Goal: Information Seeking & Learning: Learn about a topic

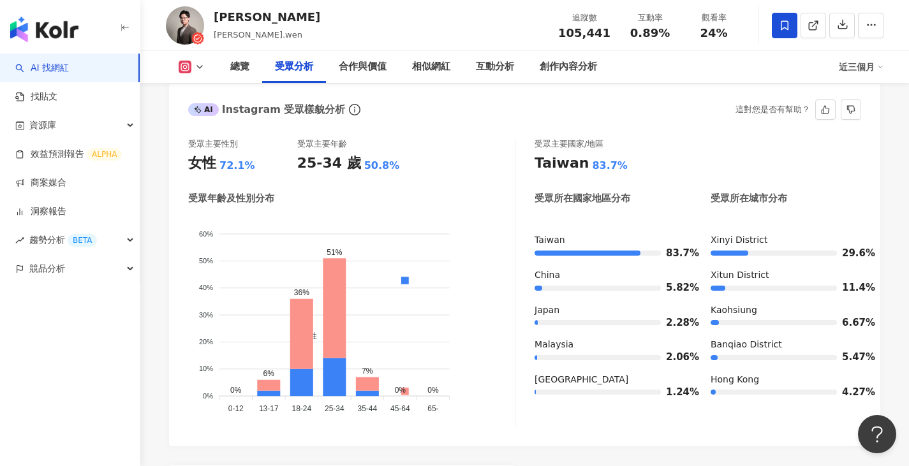
scroll to position [1148, 0]
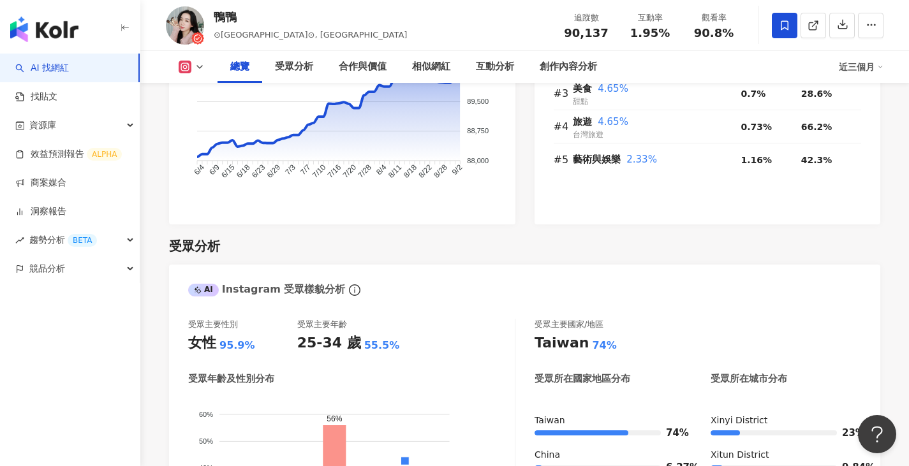
scroll to position [1148, 0]
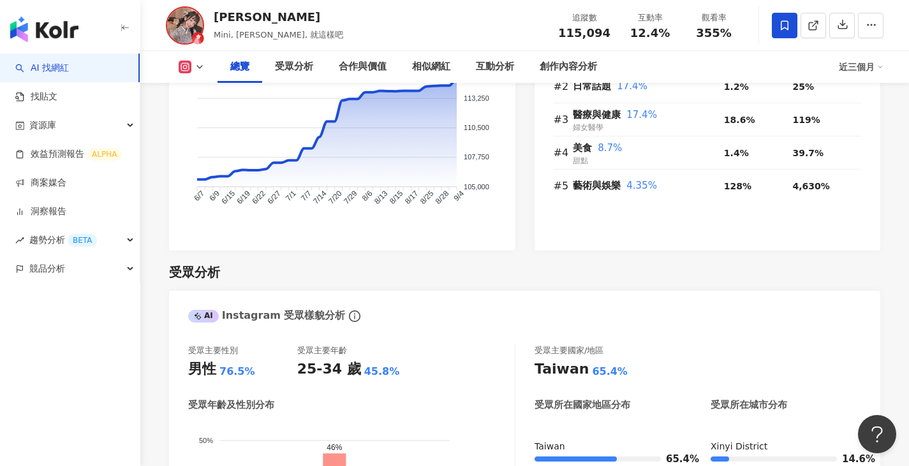
scroll to position [957, 0]
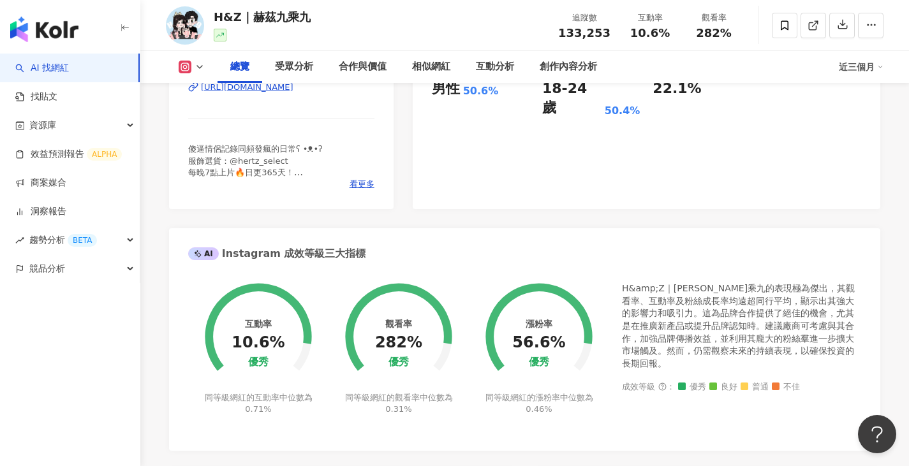
scroll to position [575, 0]
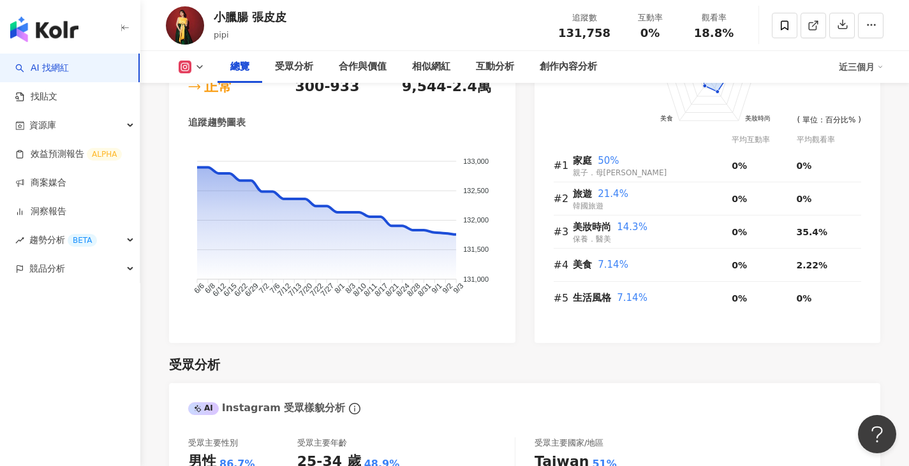
scroll to position [957, 0]
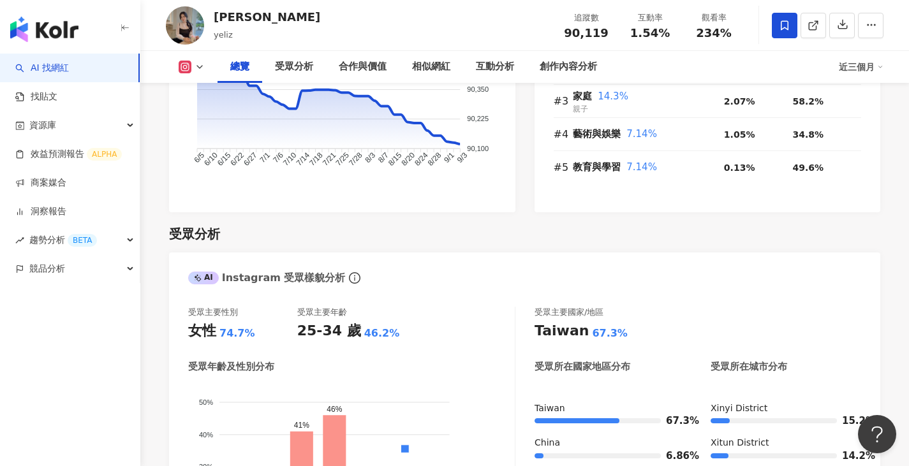
scroll to position [108, 0]
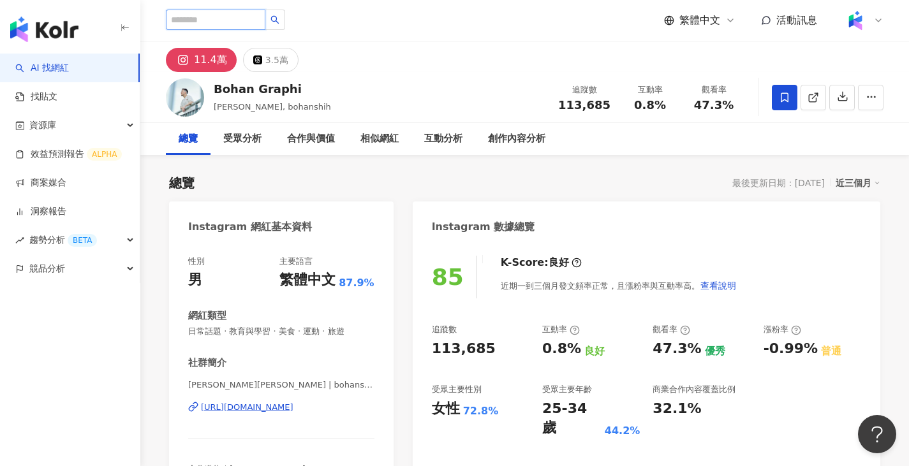
click at [252, 26] on input "search" at bounding box center [216, 20] width 100 height 20
type input "*"
type input "**"
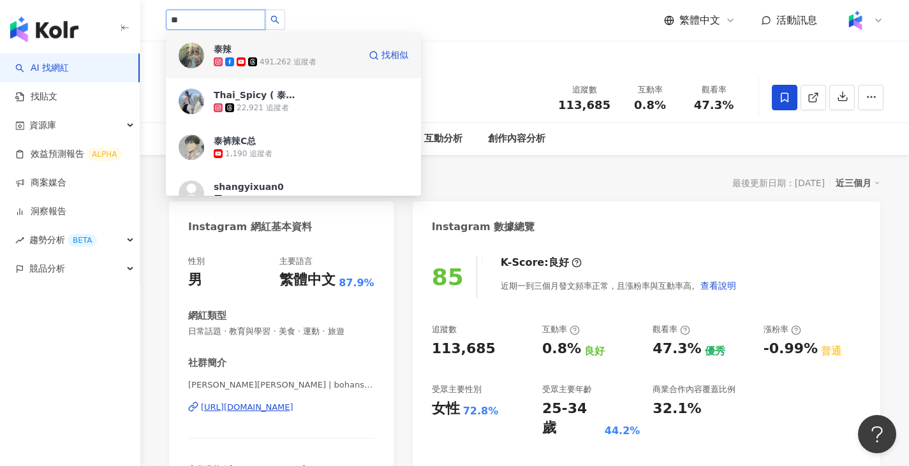
click at [199, 55] on img at bounding box center [192, 56] width 26 height 26
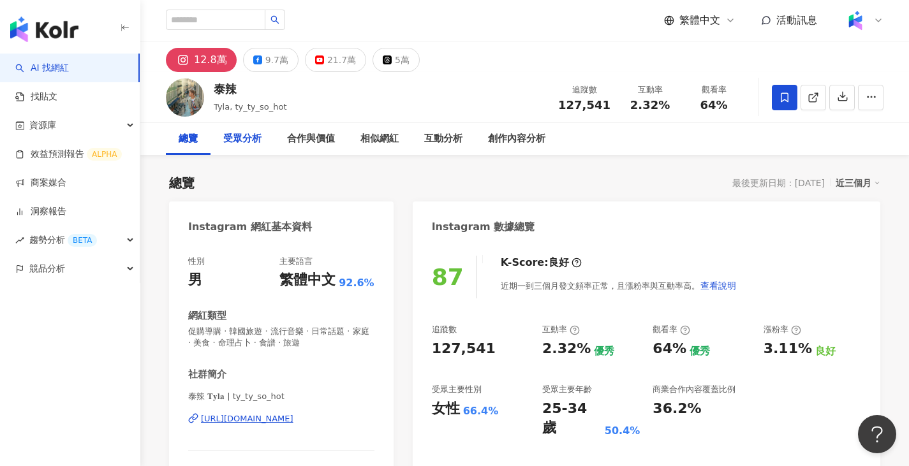
click at [247, 139] on div "受眾分析" at bounding box center [242, 138] width 38 height 15
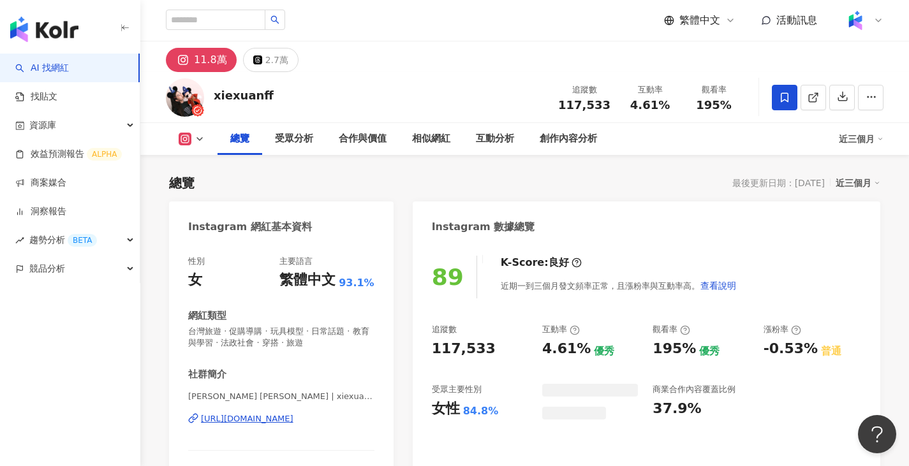
scroll to position [78, 0]
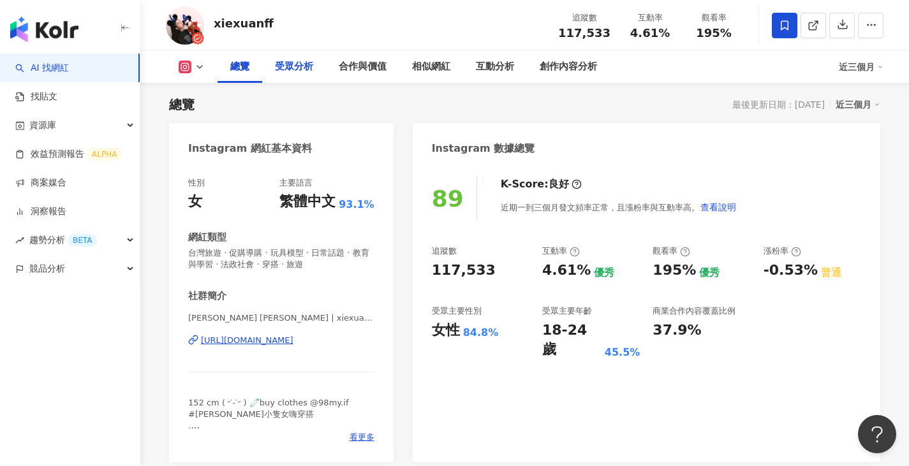
click at [281, 66] on div "受眾分析" at bounding box center [294, 66] width 38 height 15
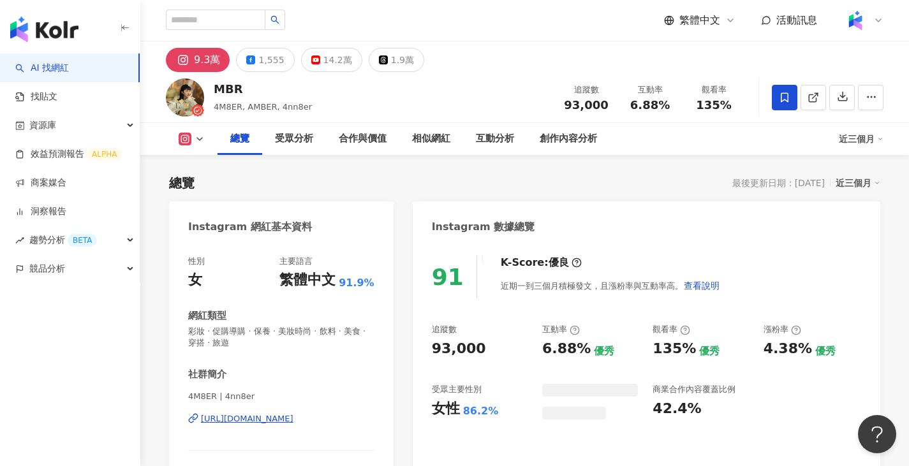
scroll to position [78, 0]
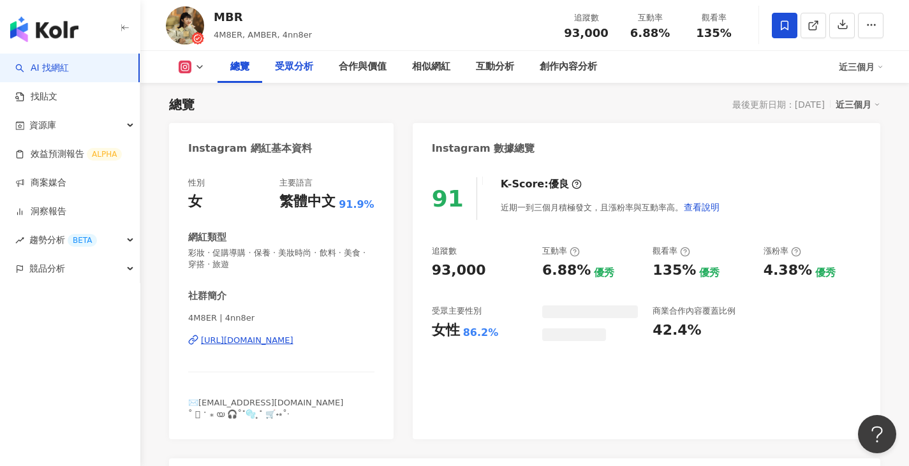
click at [286, 71] on div "受眾分析" at bounding box center [294, 66] width 38 height 15
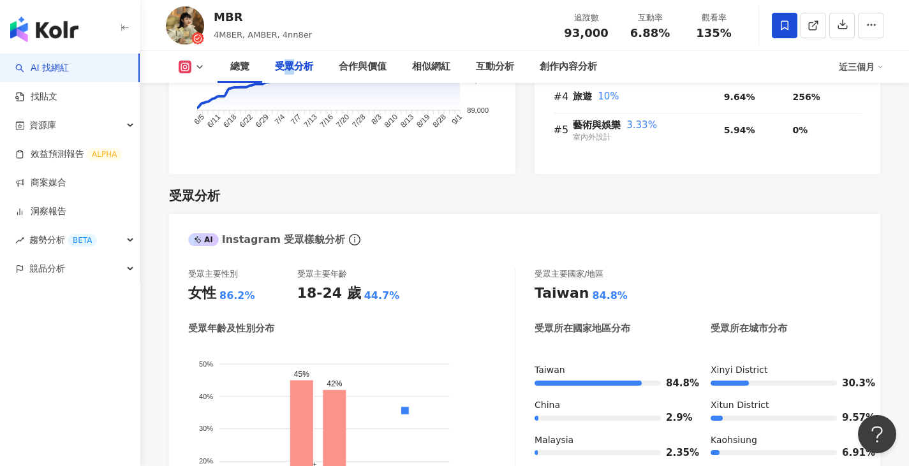
scroll to position [1079, 0]
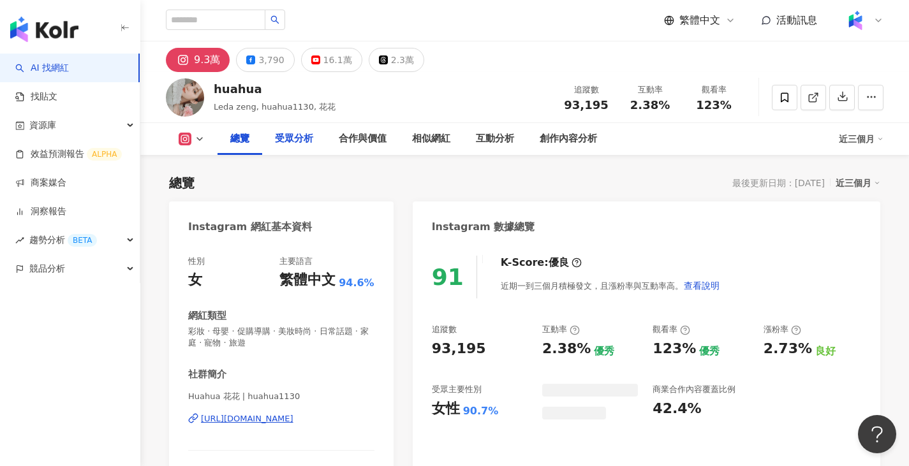
click at [297, 138] on div "受眾分析" at bounding box center [294, 138] width 38 height 15
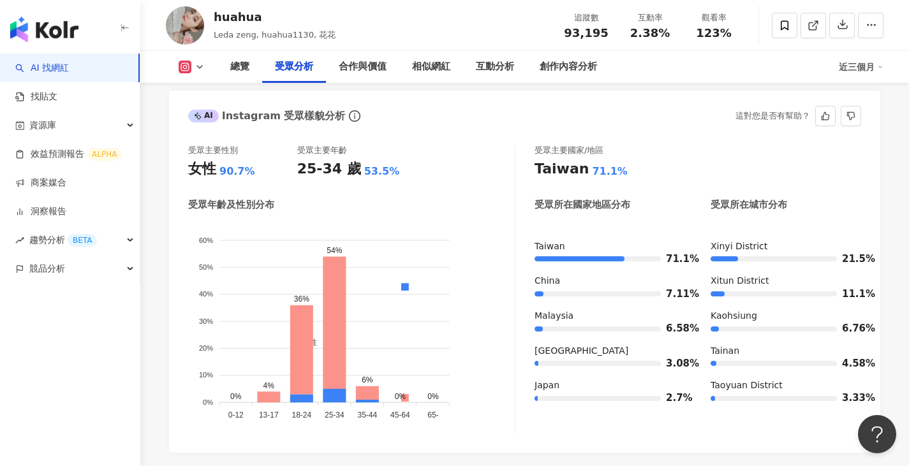
scroll to position [1102, 0]
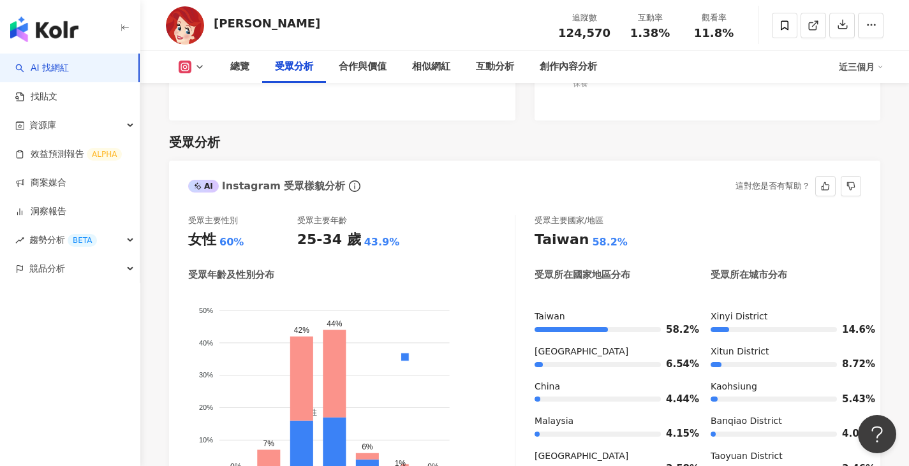
scroll to position [1035, 0]
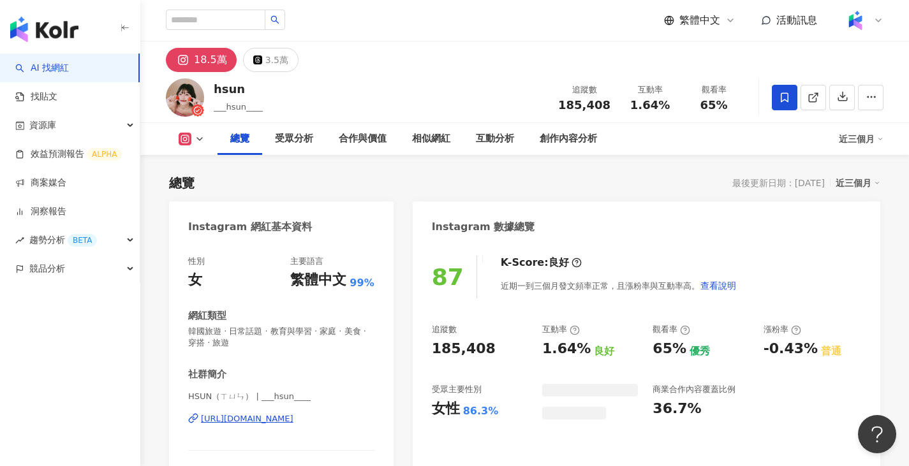
scroll to position [78, 0]
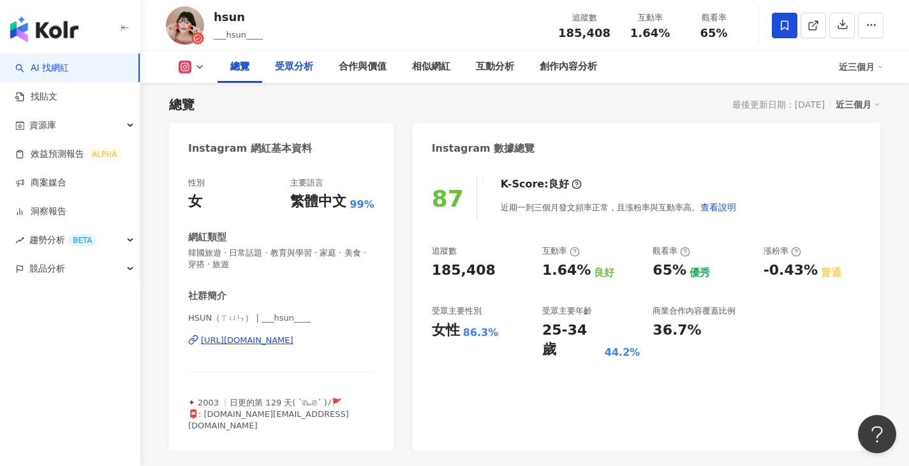
click at [283, 59] on div "受眾分析" at bounding box center [294, 66] width 38 height 15
click at [287, 65] on div "受眾分析" at bounding box center [294, 66] width 38 height 15
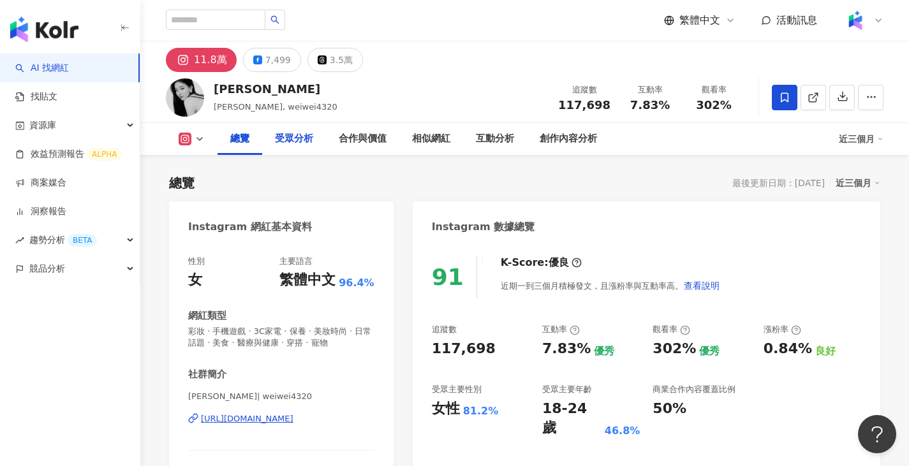
click at [289, 140] on div "受眾分析" at bounding box center [294, 138] width 38 height 15
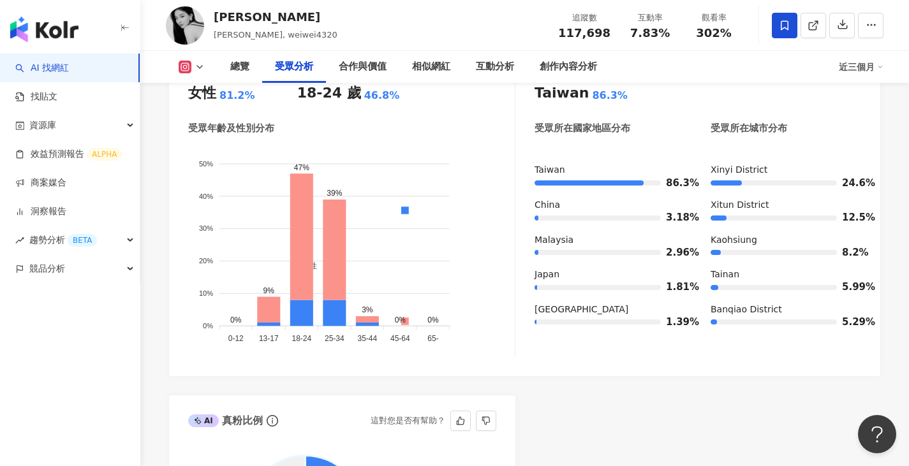
scroll to position [1090, 0]
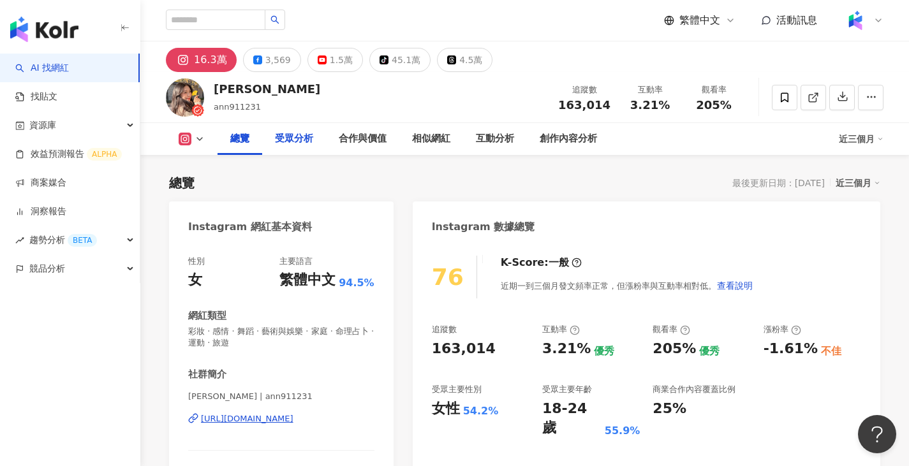
click at [302, 141] on div "受眾分析" at bounding box center [294, 138] width 38 height 15
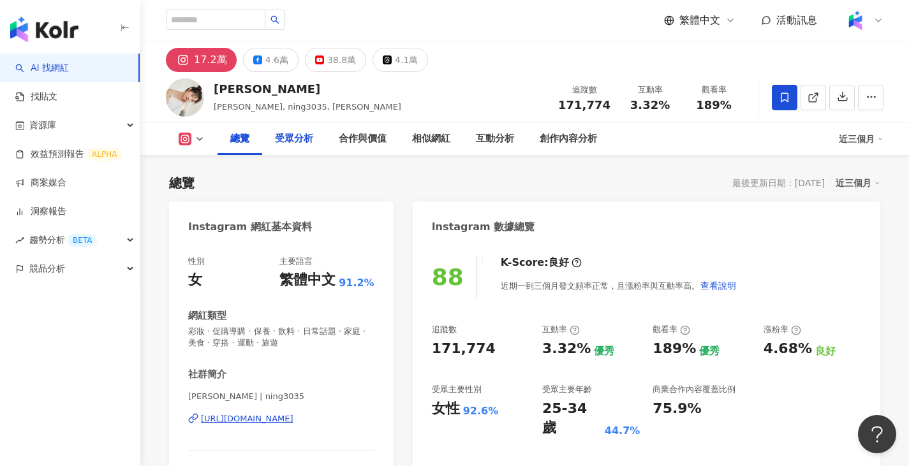
click at [293, 145] on div "受眾分析" at bounding box center [294, 138] width 38 height 15
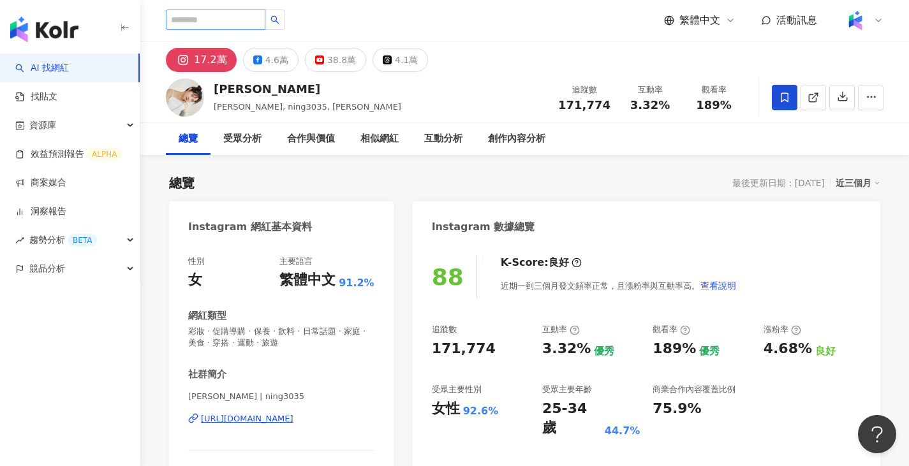
click at [235, 26] on input "search" at bounding box center [216, 20] width 100 height 20
paste input "****"
type input "****"
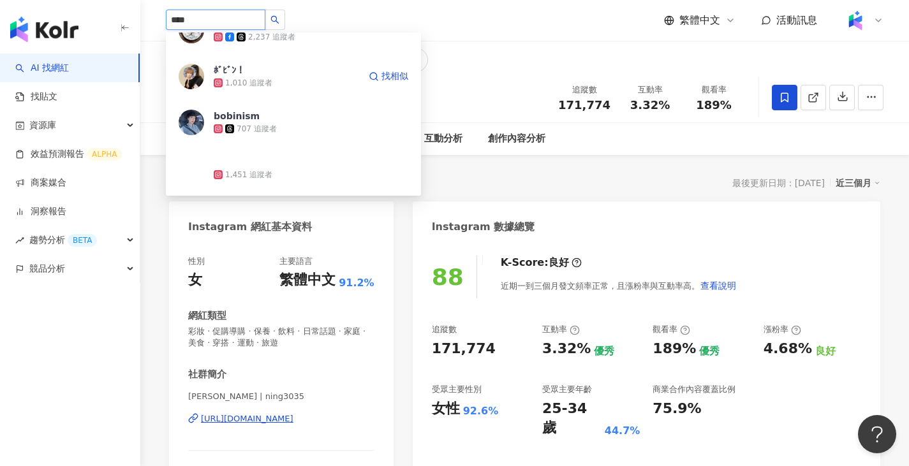
scroll to position [255, 0]
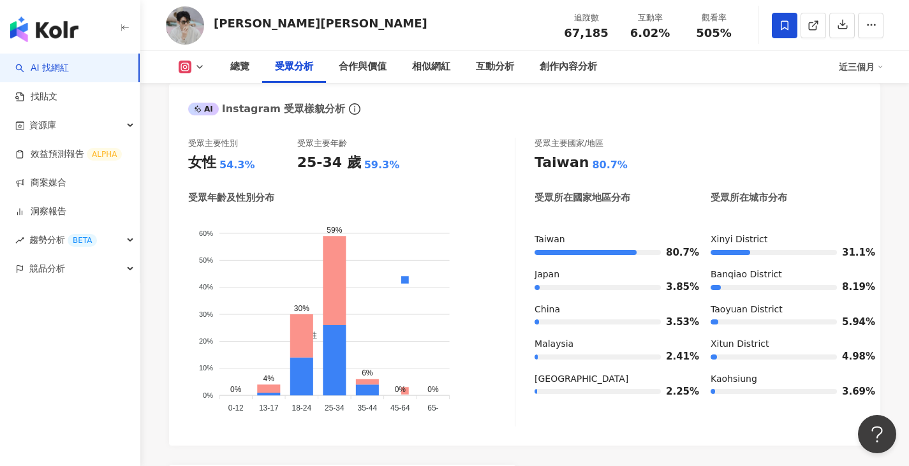
scroll to position [1084, 0]
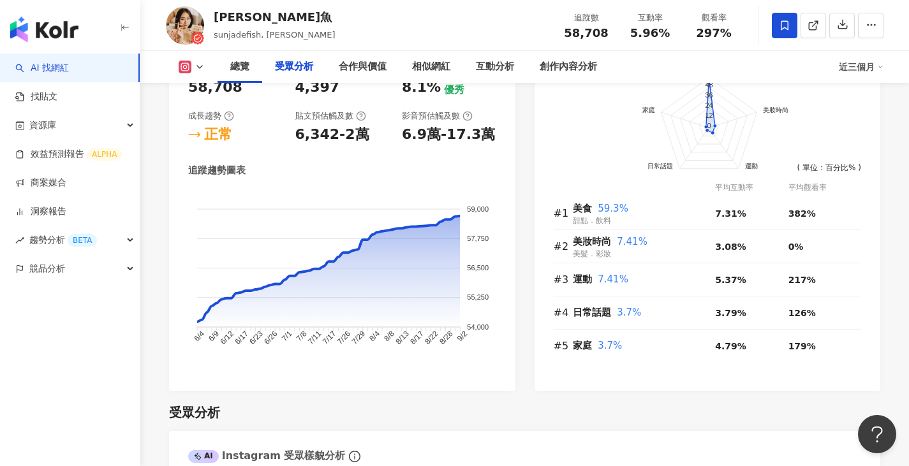
scroll to position [1084, 0]
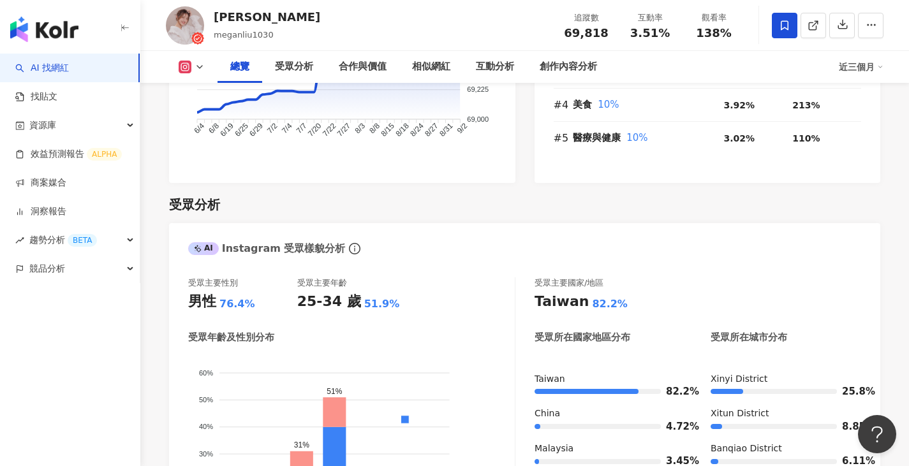
scroll to position [1021, 0]
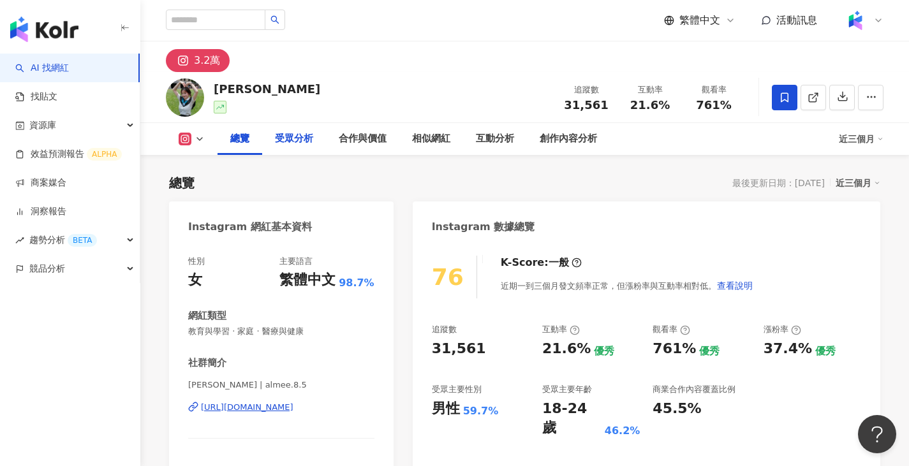
click at [299, 144] on div "受眾分析" at bounding box center [294, 138] width 38 height 15
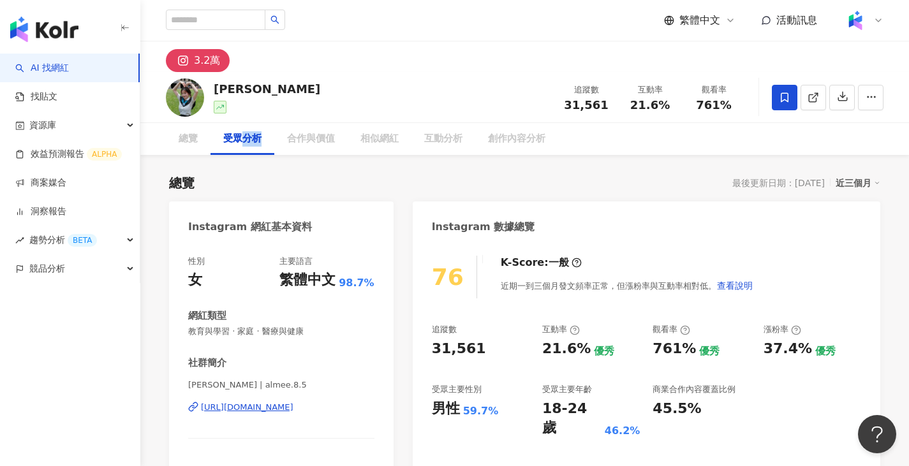
click at [352, 106] on div "蔡文惠 Almee 追蹤數 31,561 互動率 21.6% 觀看率 761%" at bounding box center [524, 97] width 769 height 50
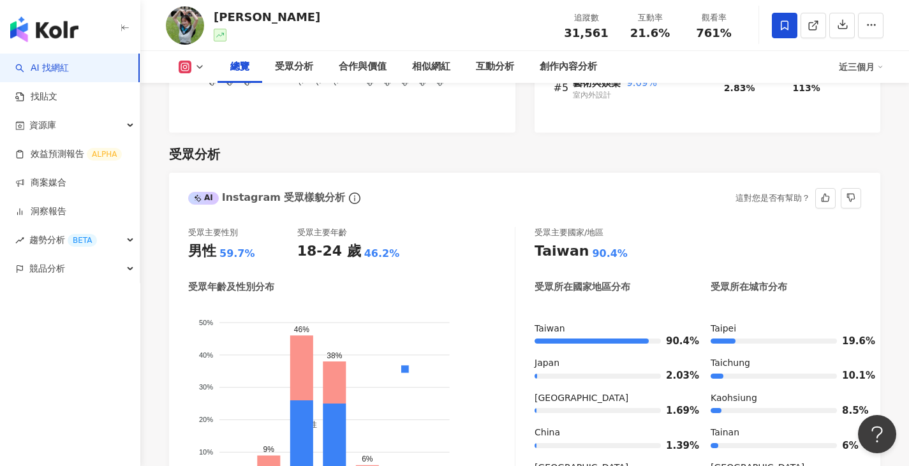
scroll to position [1026, 0]
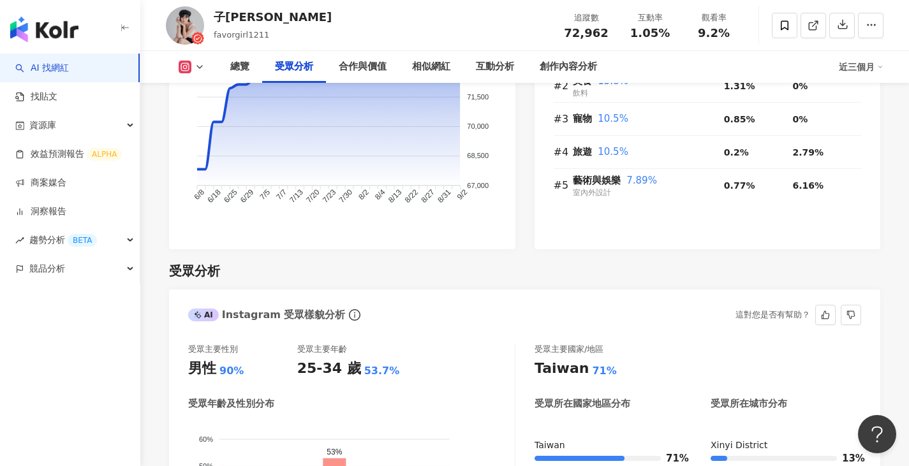
scroll to position [1084, 0]
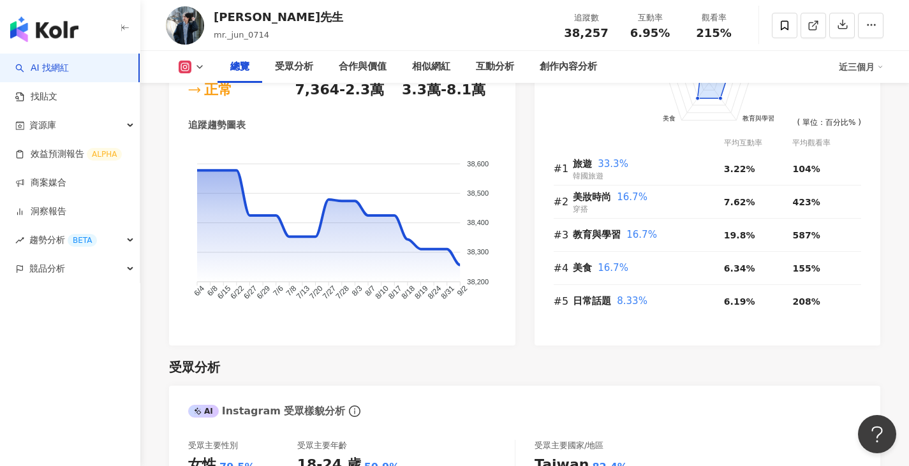
scroll to position [957, 0]
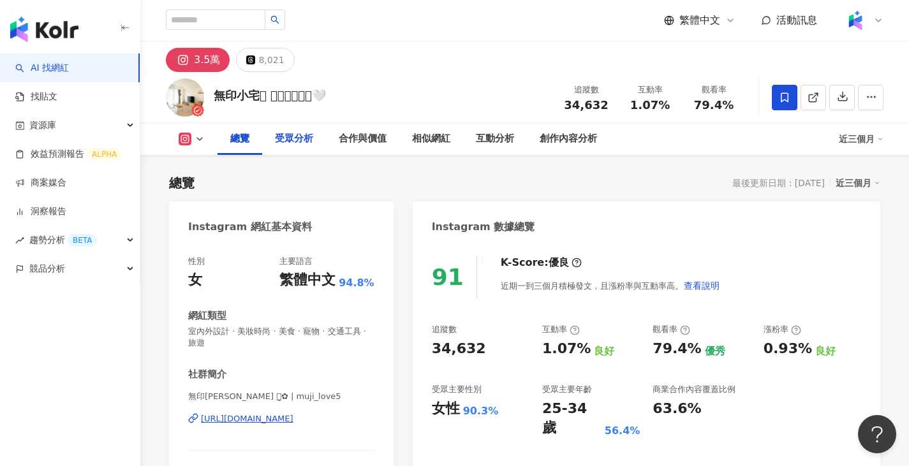
click at [299, 141] on div "受眾分析" at bounding box center [294, 138] width 38 height 15
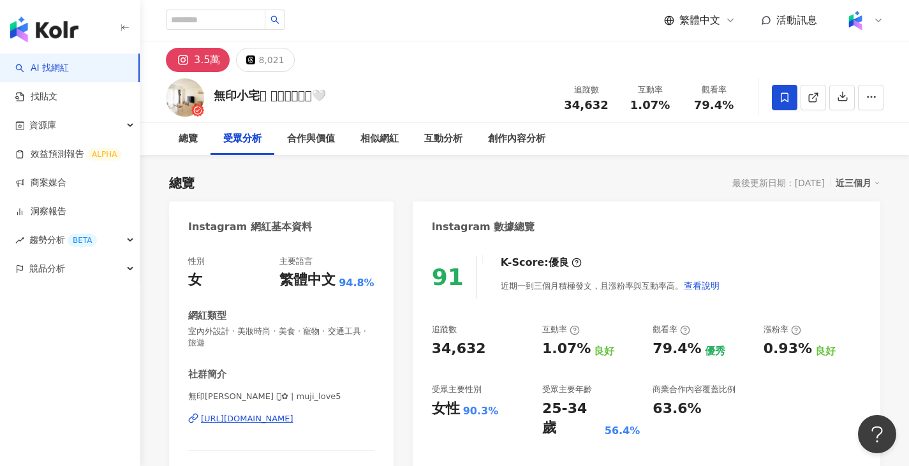
scroll to position [1090, 0]
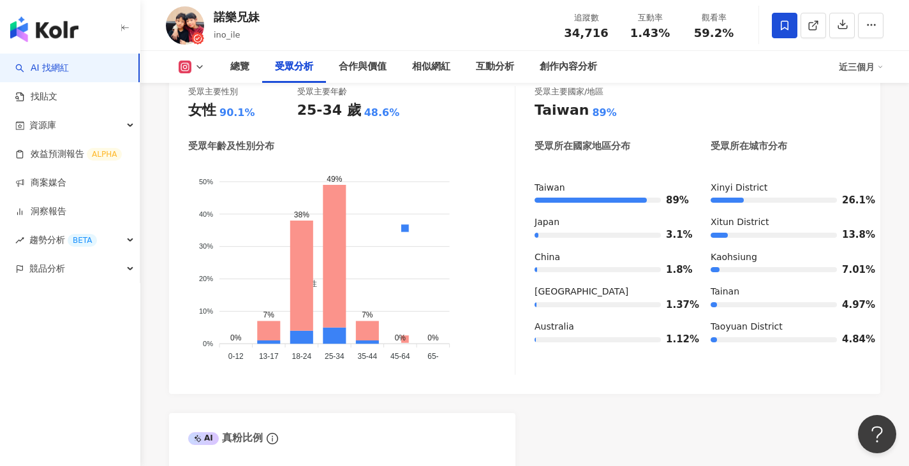
scroll to position [1148, 0]
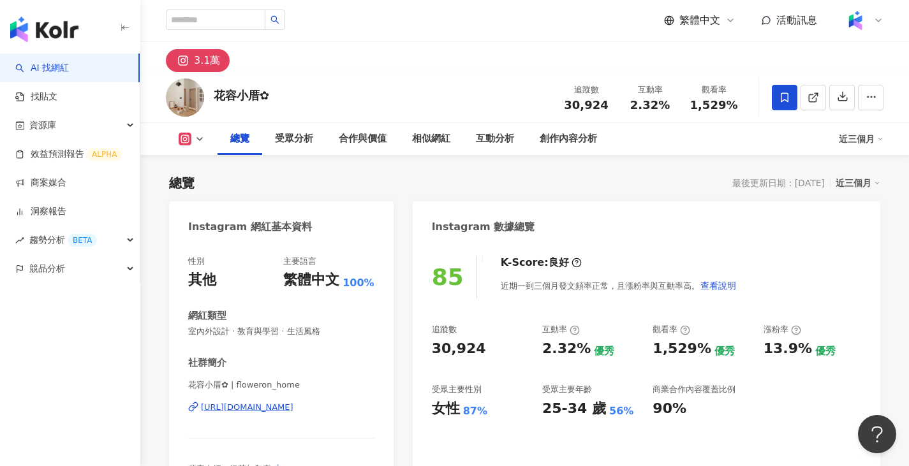
scroll to position [1021, 0]
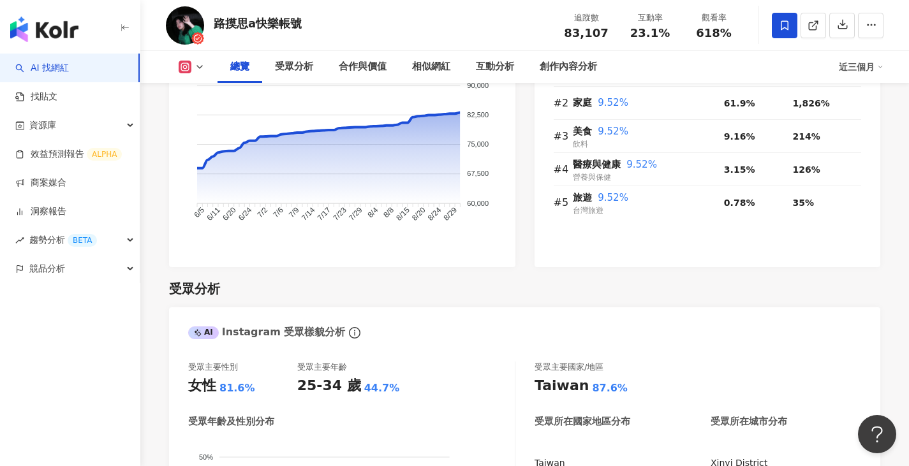
scroll to position [1084, 0]
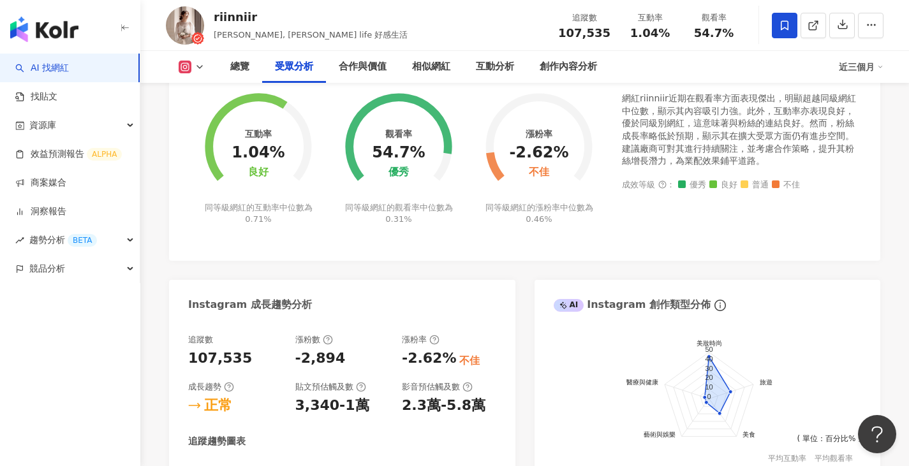
scroll to position [1148, 0]
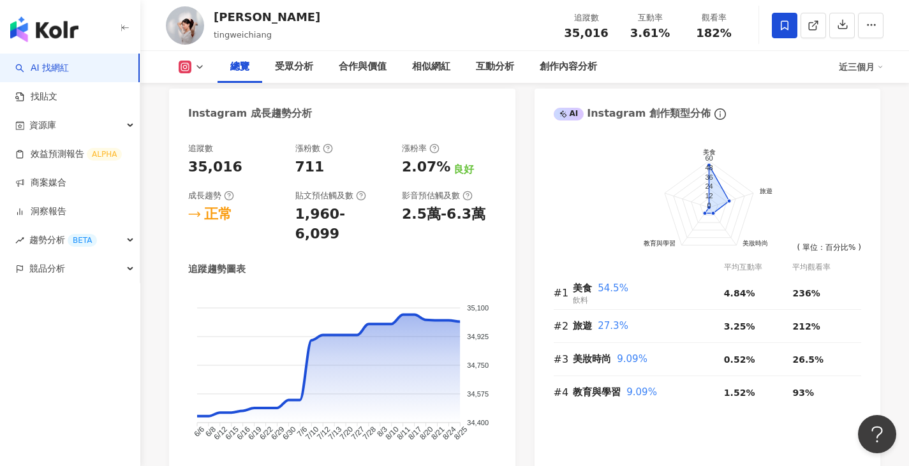
scroll to position [1021, 0]
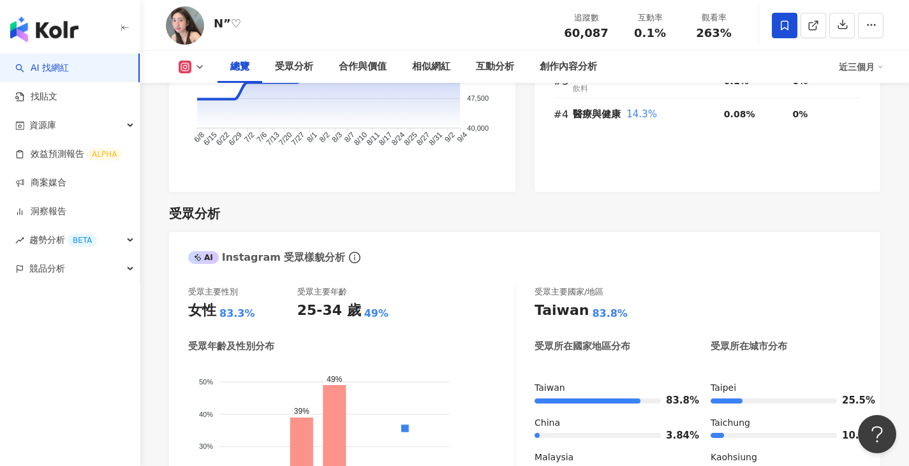
scroll to position [1021, 0]
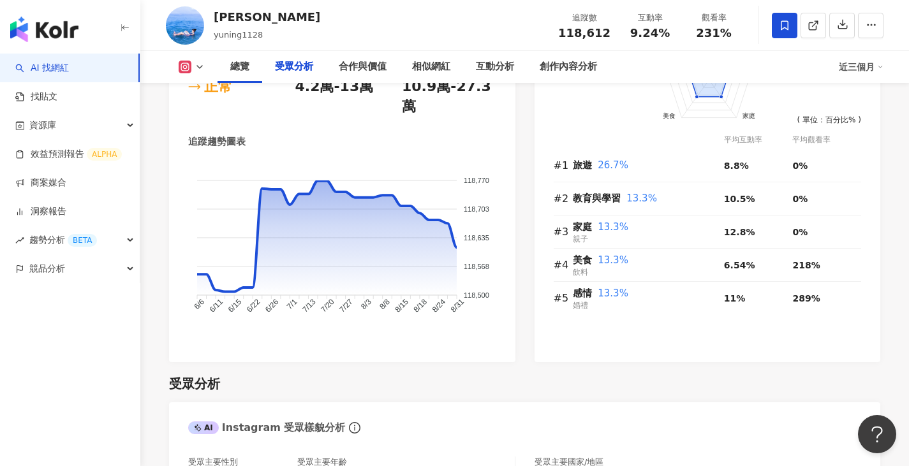
scroll to position [1148, 0]
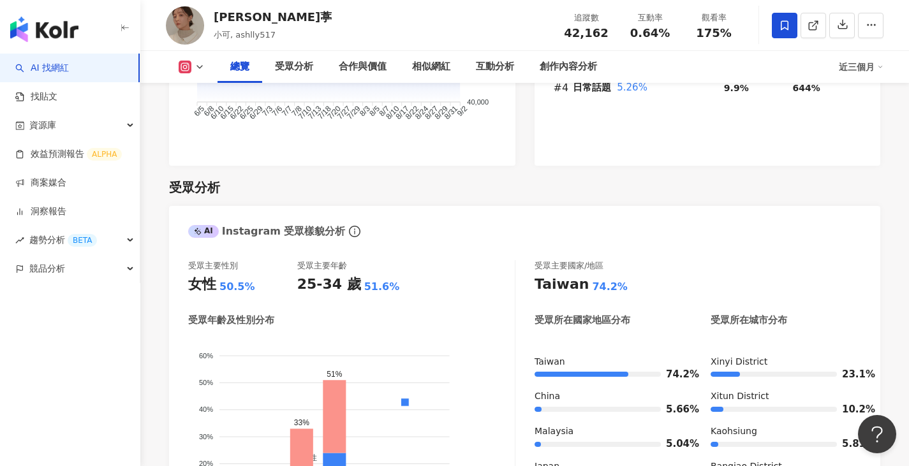
scroll to position [1021, 0]
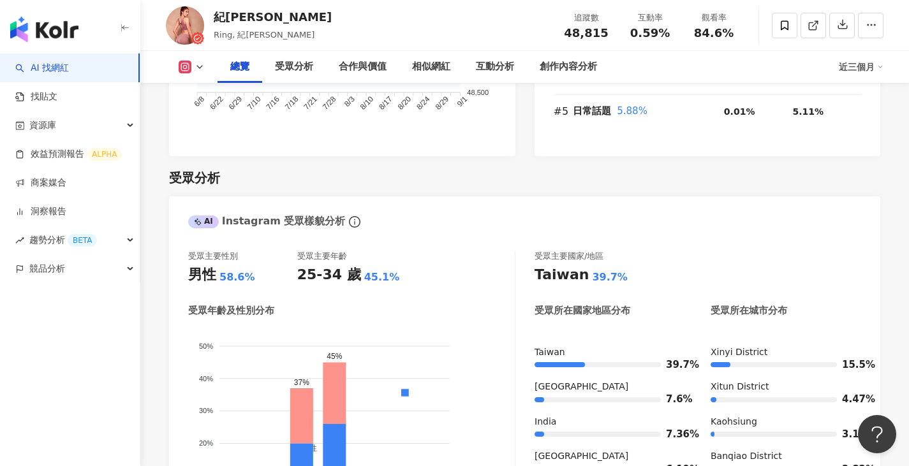
scroll to position [1021, 0]
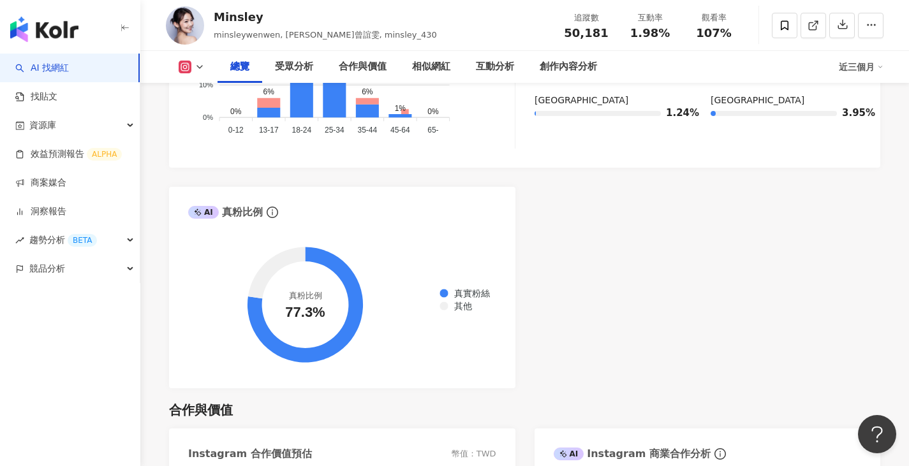
scroll to position [893, 0]
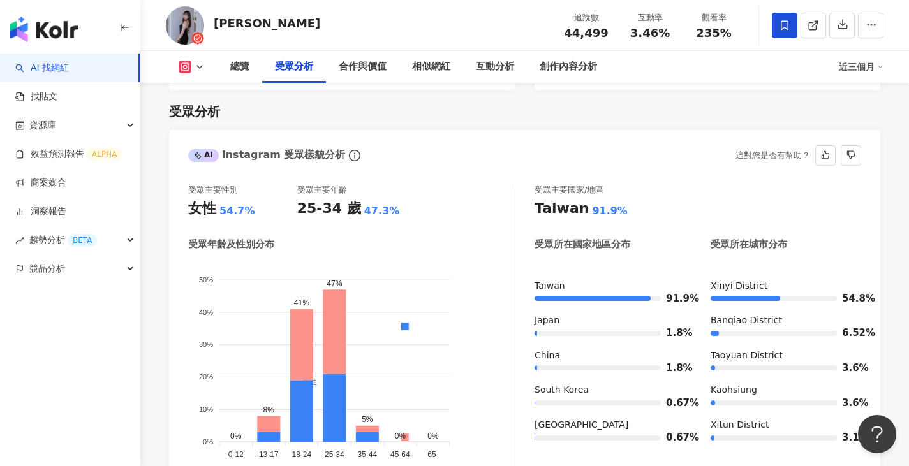
scroll to position [1084, 0]
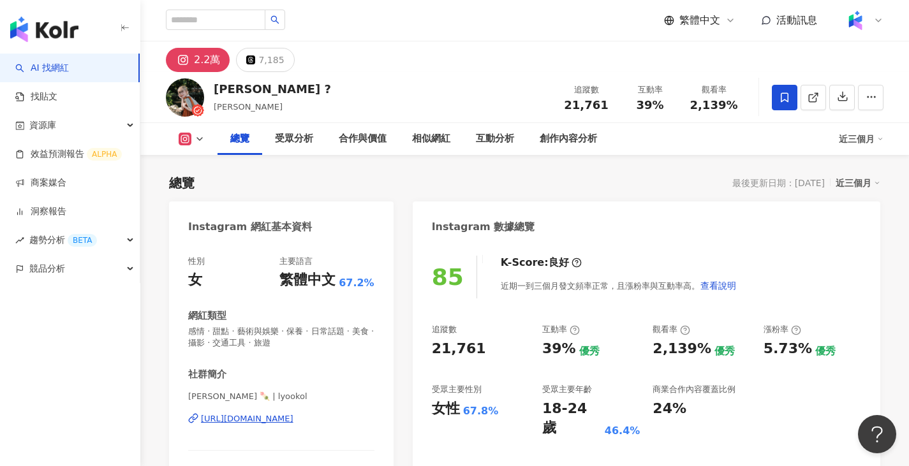
drag, startPoint x: 462, startPoint y: 492, endPoint x: 427, endPoint y: 240, distance: 254.5
click at [425, 214] on div "Instagram 數據總覽" at bounding box center [647, 222] width 468 height 41
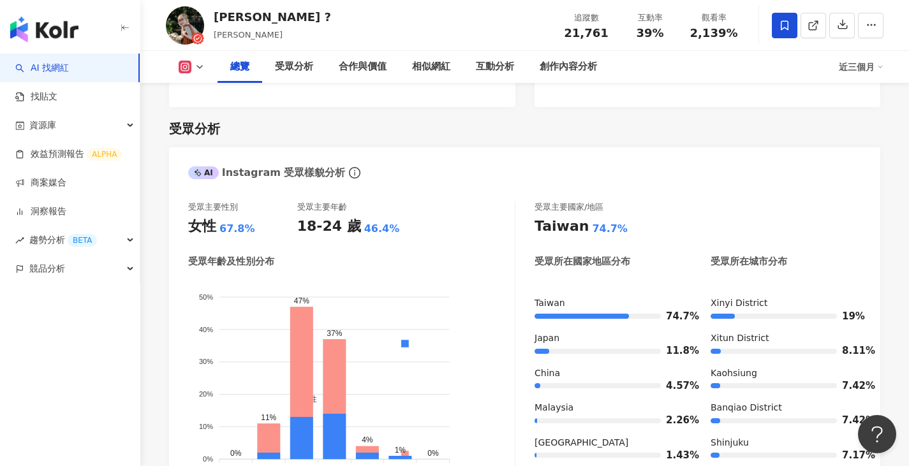
scroll to position [78, 0]
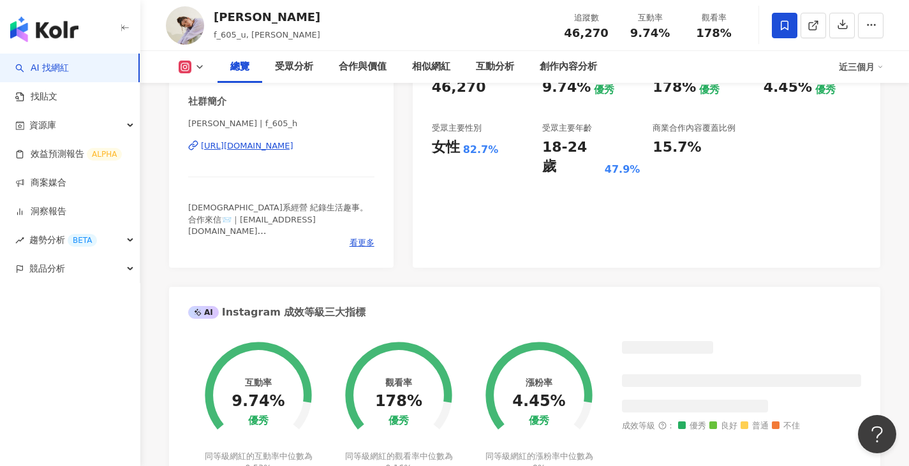
scroll to position [270, 0]
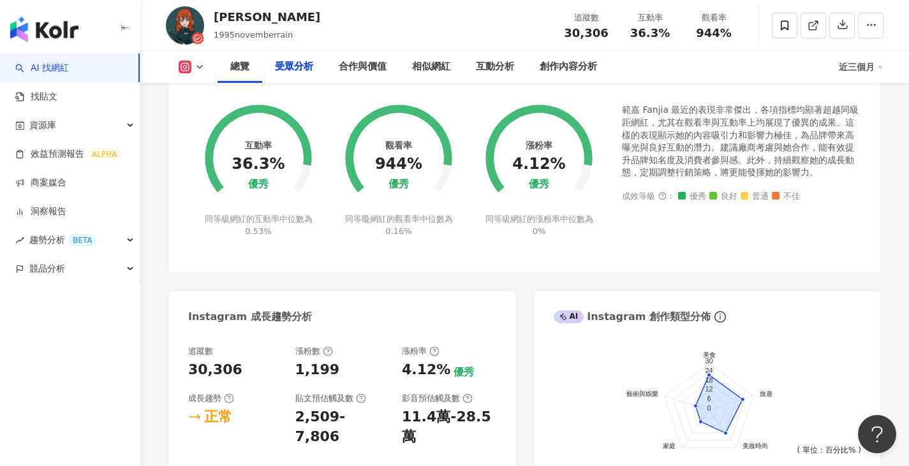
scroll to position [81, 0]
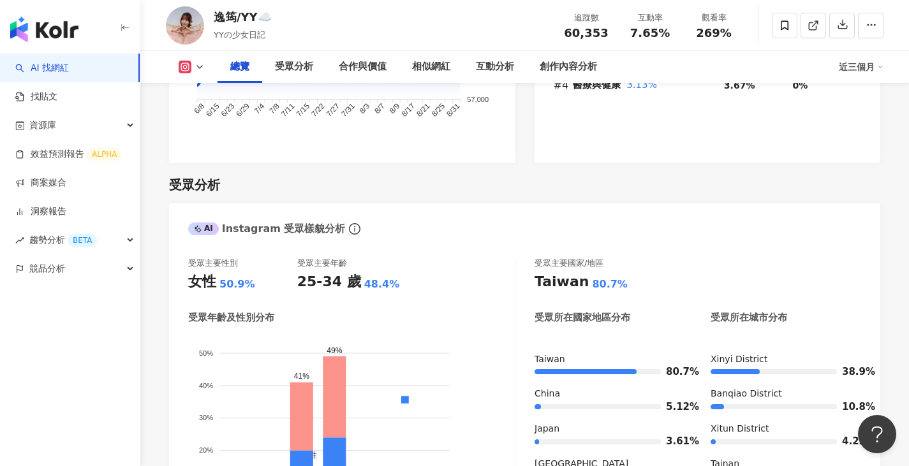
scroll to position [78, 0]
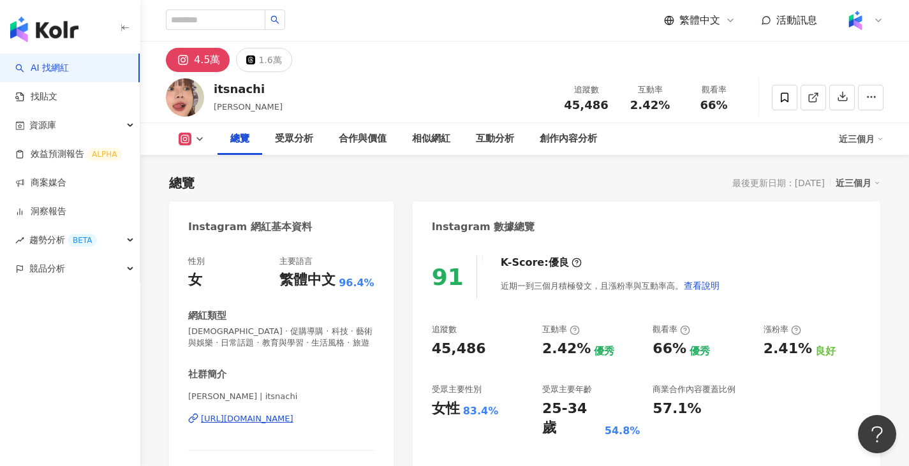
scroll to position [1021, 0]
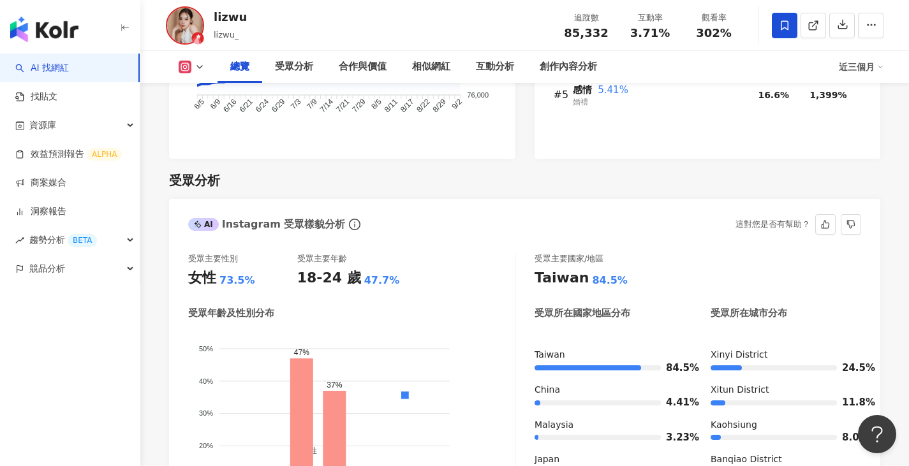
scroll to position [1035, 0]
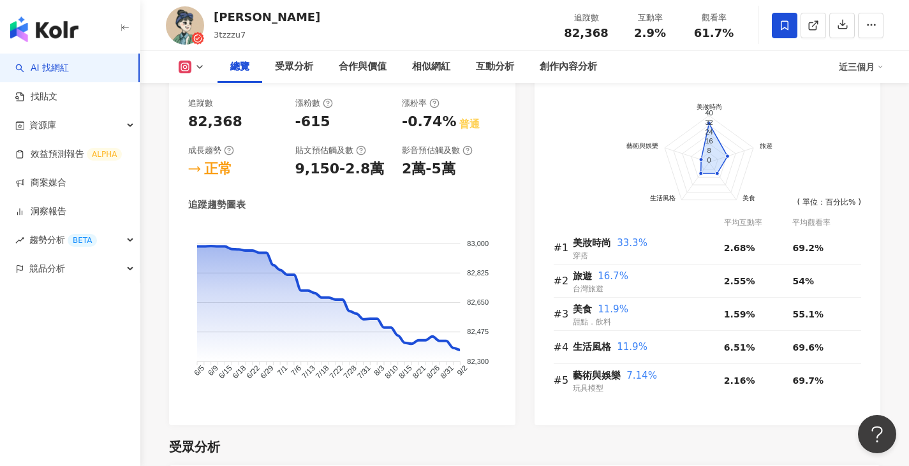
scroll to position [78, 0]
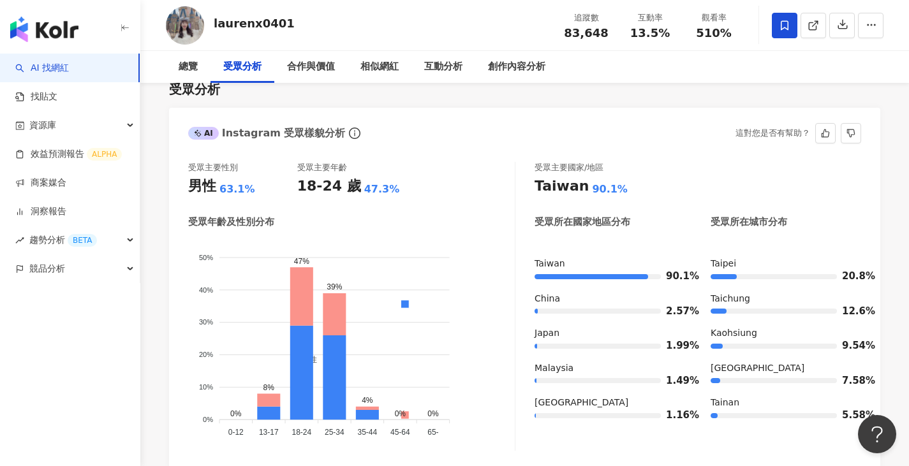
scroll to position [1099, 0]
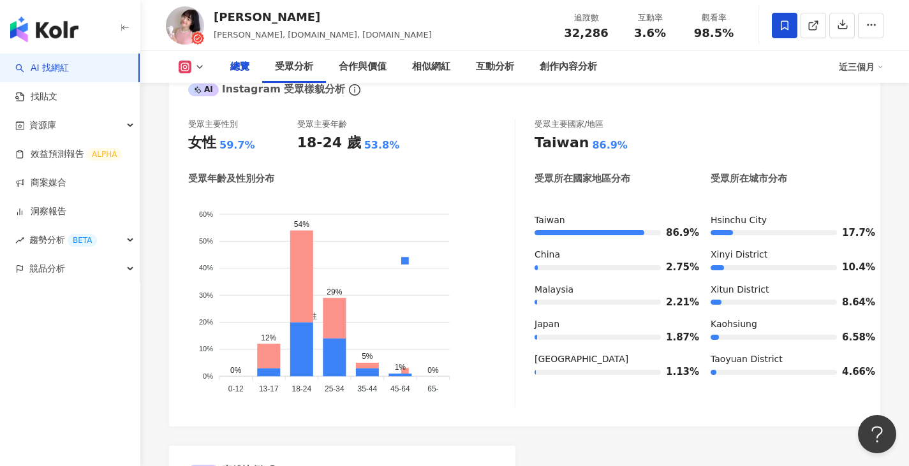
scroll to position [78, 0]
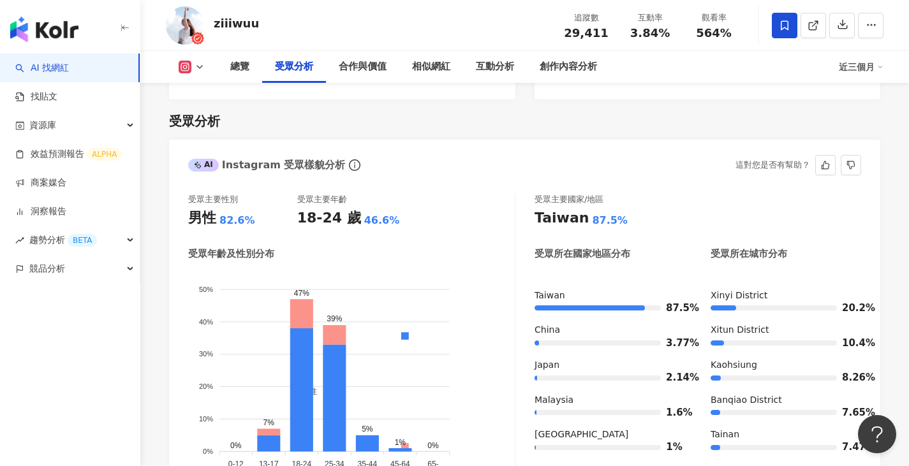
scroll to position [1085, 0]
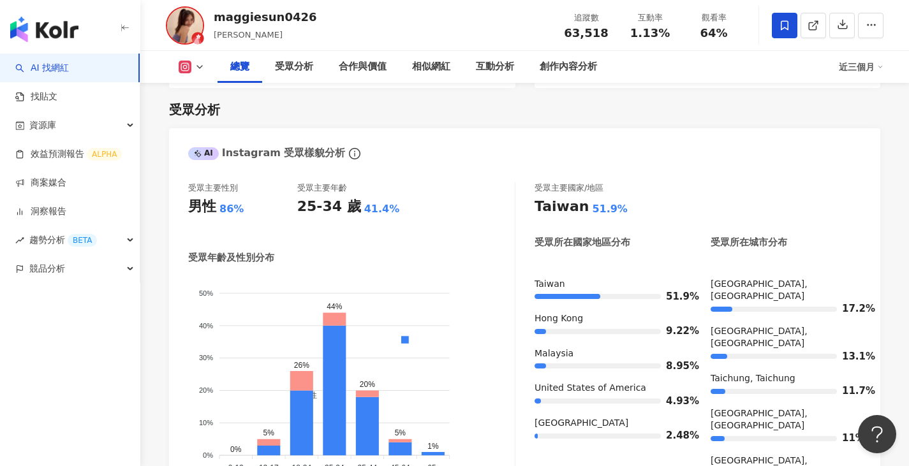
scroll to position [78, 0]
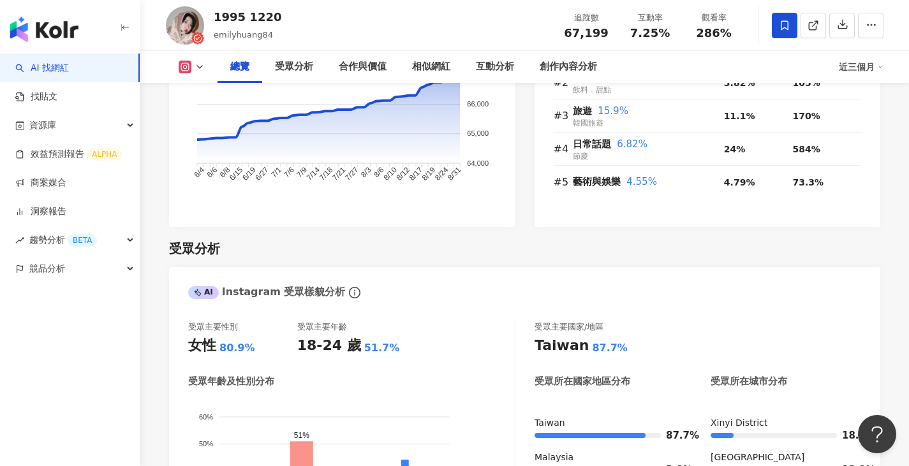
scroll to position [1035, 0]
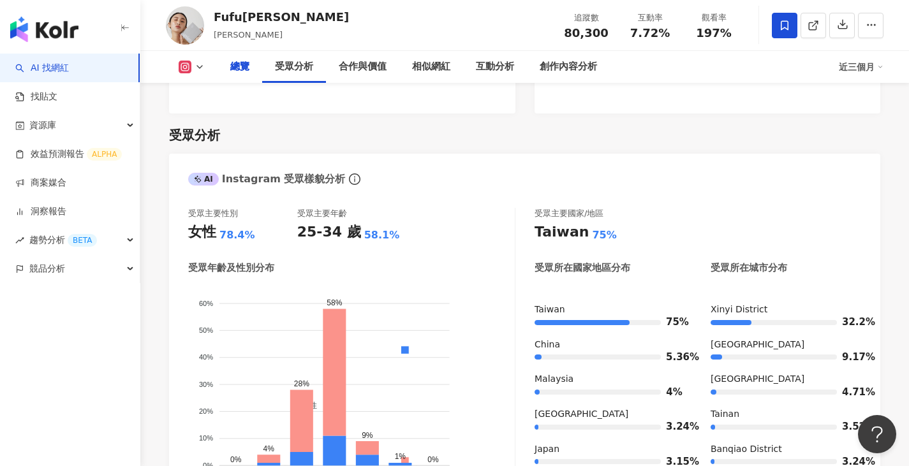
scroll to position [78, 0]
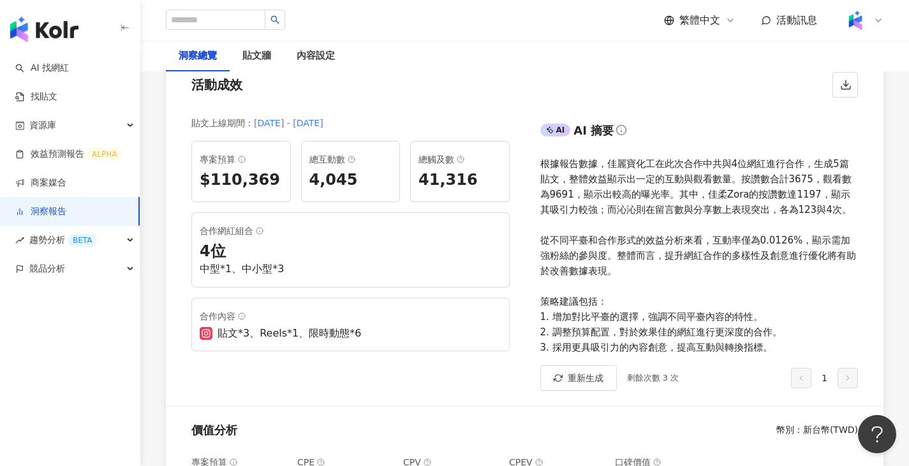
scroll to position [159, 0]
